Goal: Transaction & Acquisition: Purchase product/service

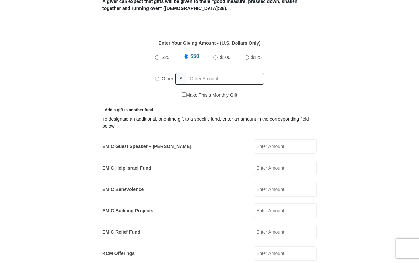
scroll to position [297, 0]
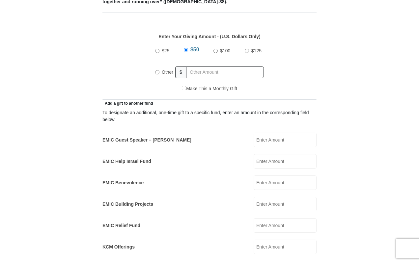
click at [266, 135] on input "EMIC Guest Speaker – Mike Evans" at bounding box center [285, 140] width 63 height 15
type input "10.00"
click at [370, 114] on form "Eagle Mountain International Church Online Giving Because of gifts like yours, …" at bounding box center [210, 228] width 376 height 996
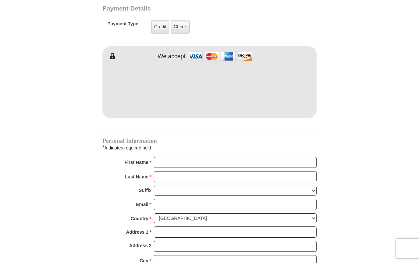
scroll to position [593, 0]
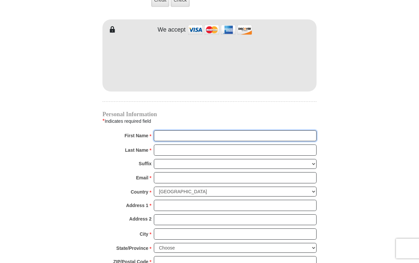
click at [180, 131] on input "First Name *" at bounding box center [235, 136] width 163 height 11
type input "Betty"
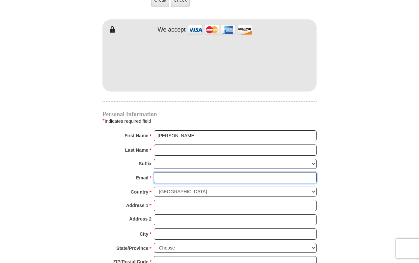
click at [195, 172] on input "Email *" at bounding box center [235, 177] width 163 height 11
type input "time2pray64@gmail.com"
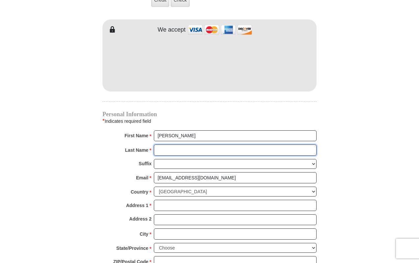
click at [179, 145] on input "Last Name *" at bounding box center [235, 150] width 163 height 11
type input "King"
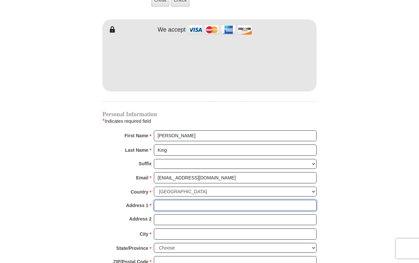
click at [179, 200] on input "Address 1 *" at bounding box center [235, 205] width 163 height 11
type input "1301 Elver RD"
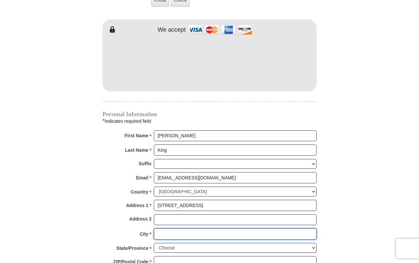
click at [174, 229] on input "City *" at bounding box center [235, 234] width 163 height 11
type input "Canyon"
select select "TX"
type input "79015"
type input "8064882623"
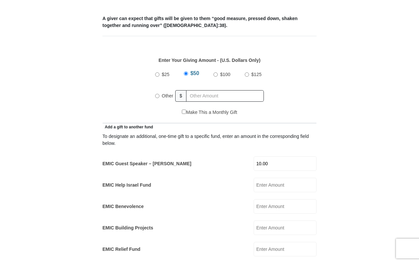
scroll to position [264, 0]
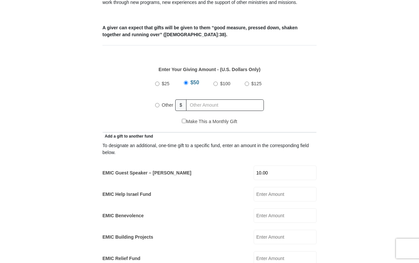
click at [186, 81] on input "$50" at bounding box center [186, 83] width 4 height 4
click at [157, 103] on input "Other" at bounding box center [157, 105] width 4 height 4
radio input "true"
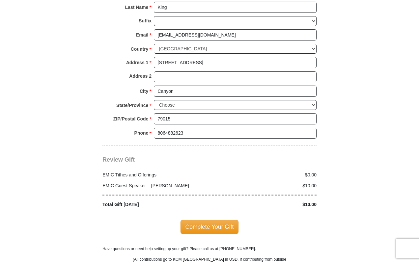
scroll to position [824, 0]
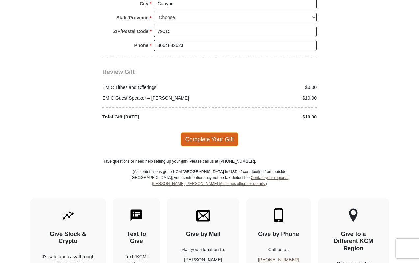
click at [214, 133] on span "Complete Your Gift" at bounding box center [210, 140] width 58 height 14
